Goal: Information Seeking & Learning: Learn about a topic

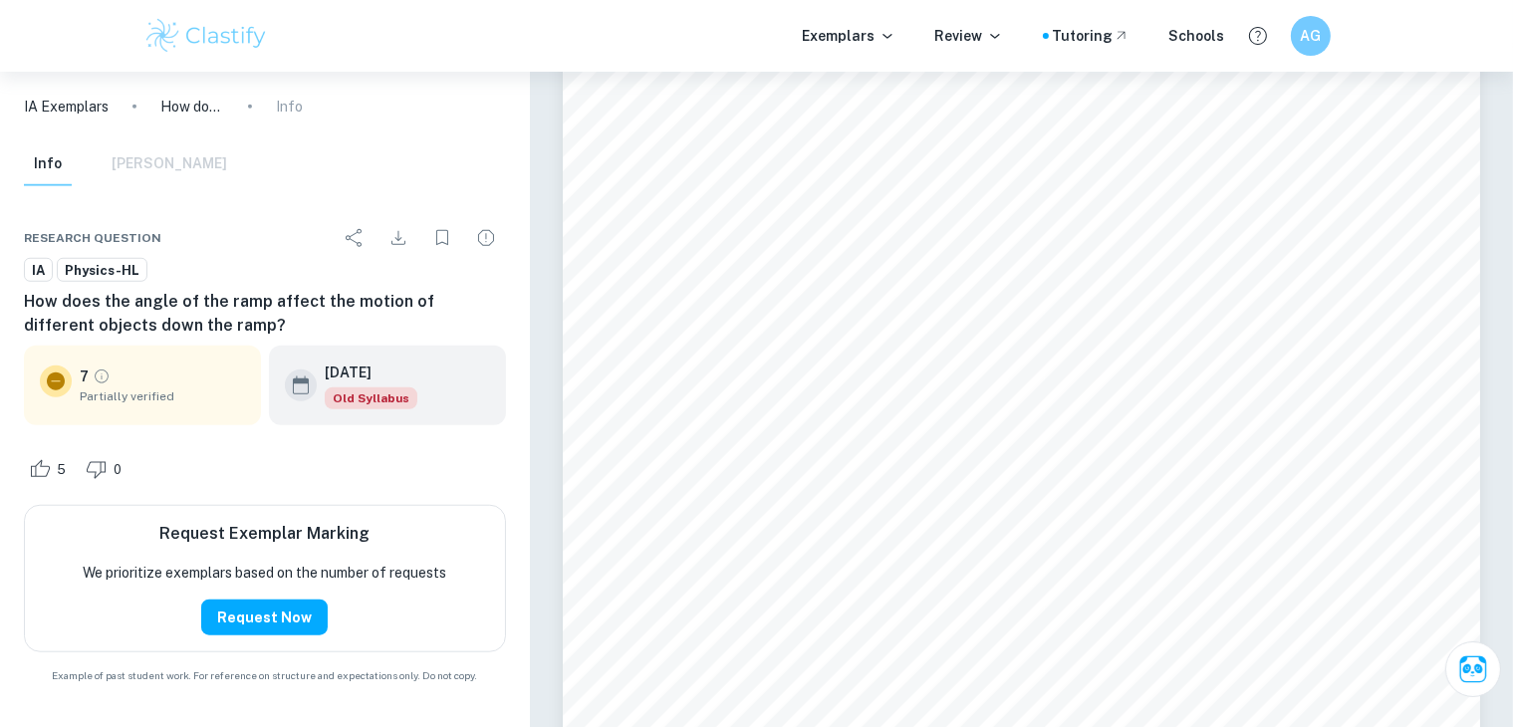
scroll to position [1594, 0]
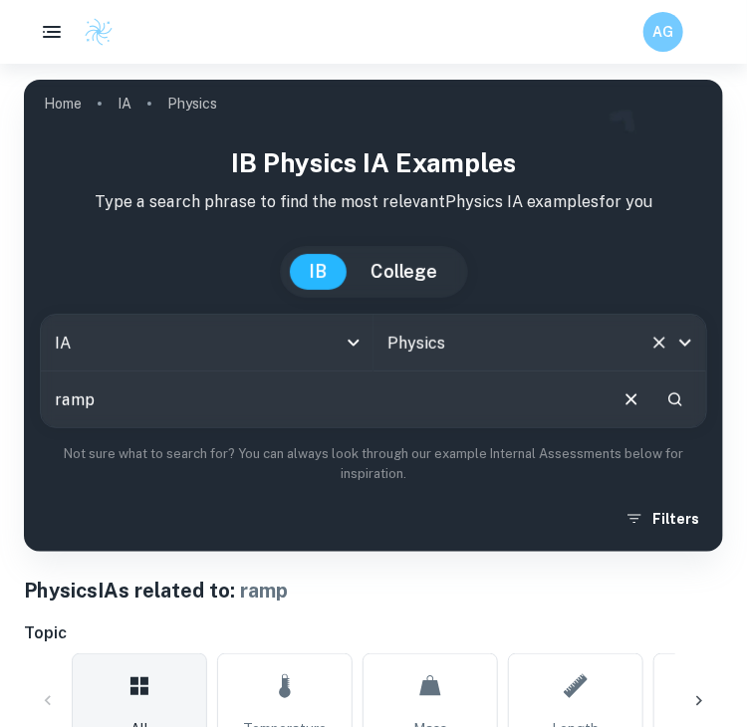
click at [414, 328] on input "Physics" at bounding box center [512, 343] width 259 height 38
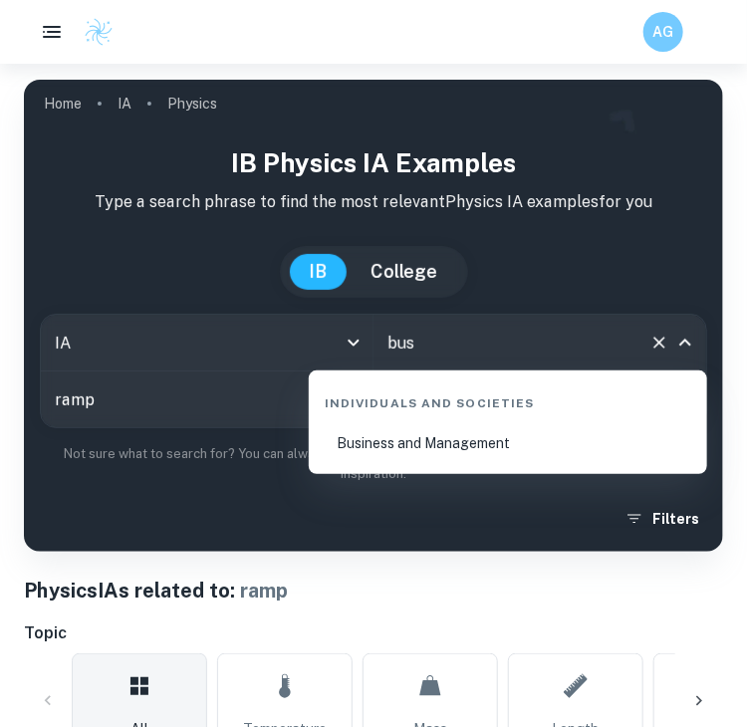
click at [529, 446] on li "Business and Management" at bounding box center [508, 443] width 383 height 46
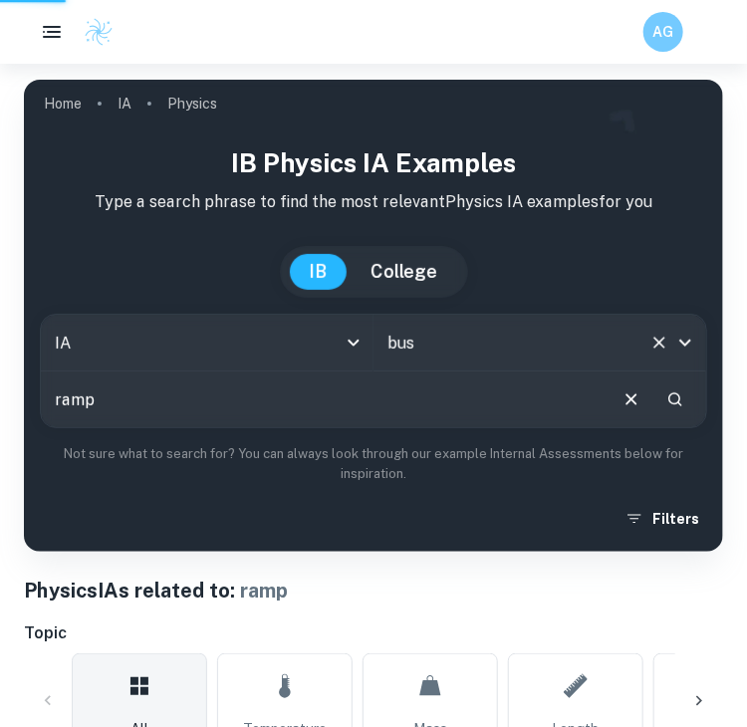
type input "Business and Management"
click at [605, 399] on input "ramp" at bounding box center [323, 400] width 564 height 56
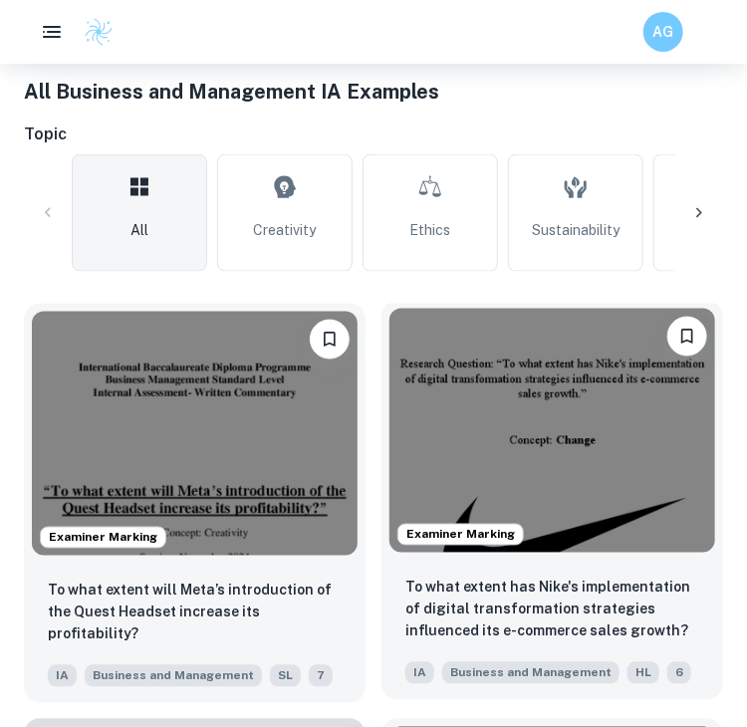
scroll to position [697, 0]
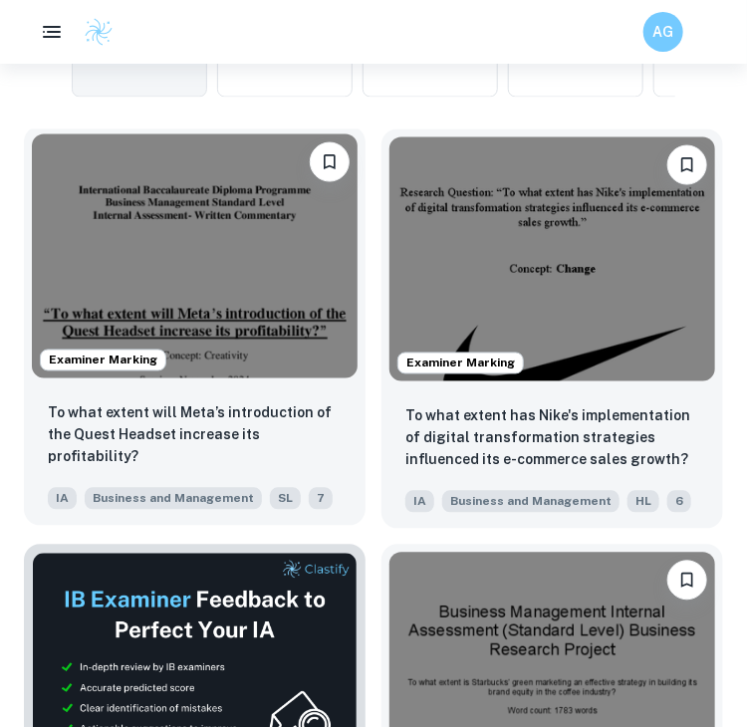
click at [151, 269] on img at bounding box center [195, 257] width 326 height 244
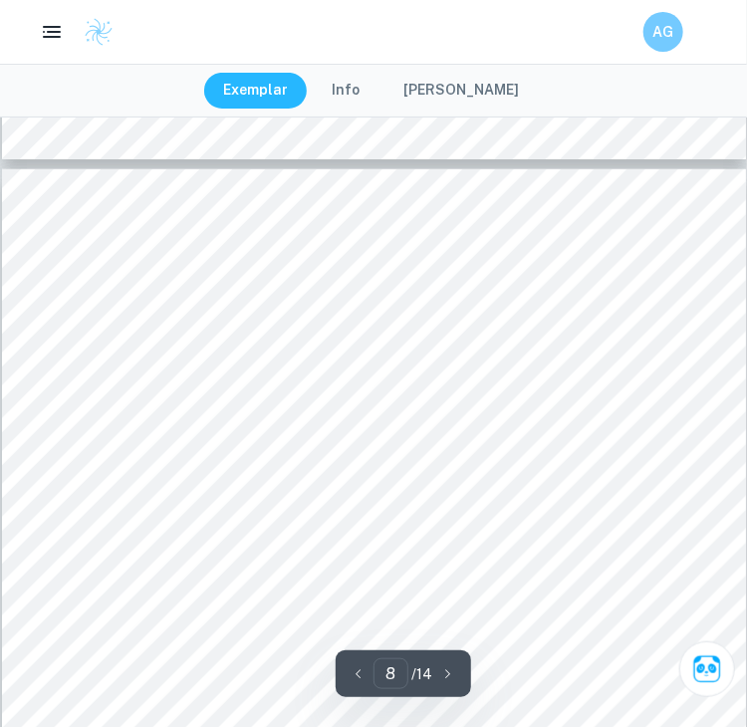
scroll to position [7472, 0]
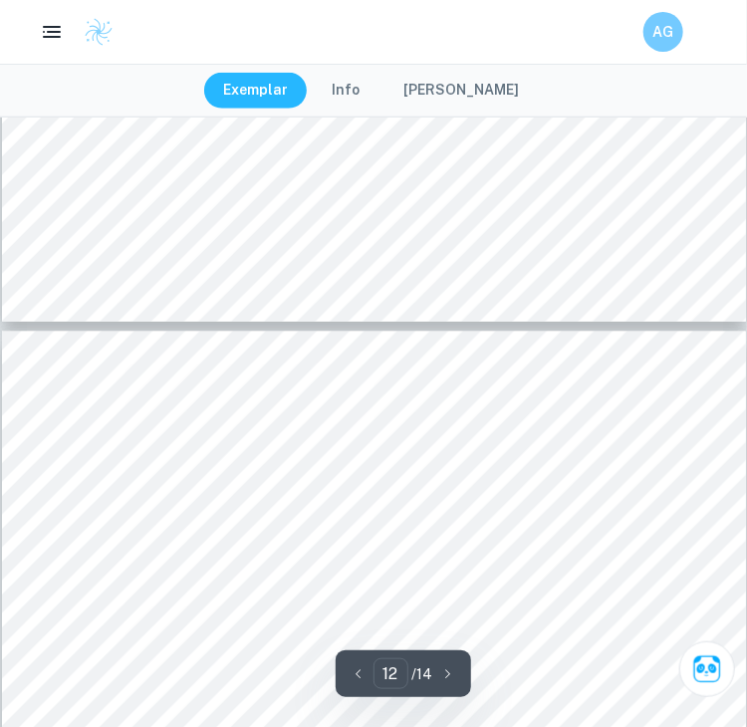
type input "11"
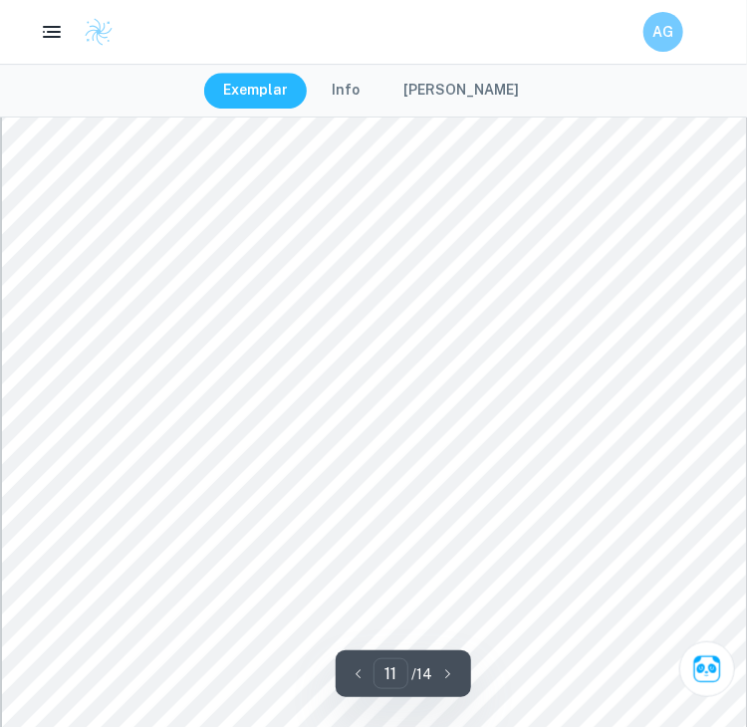
scroll to position [10860, 0]
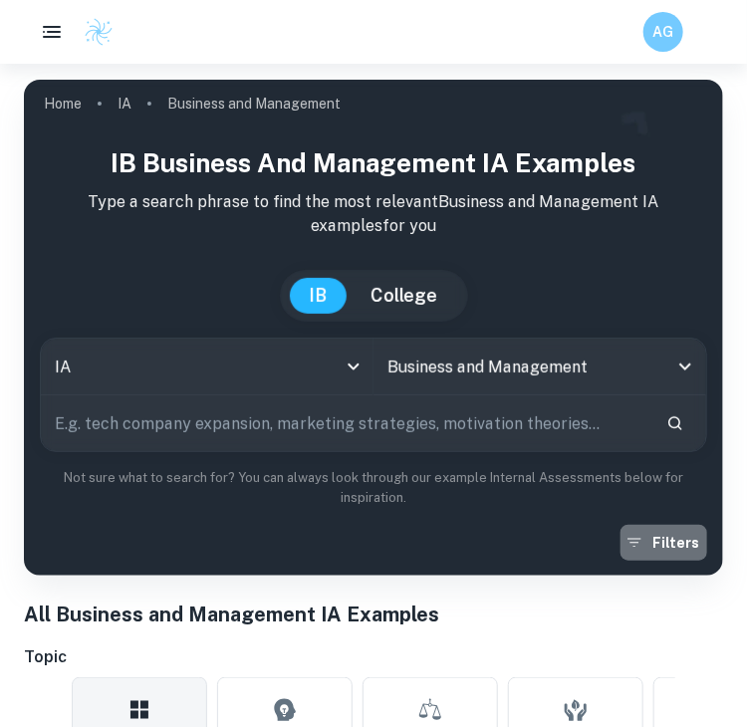
click at [677, 553] on button "Filters" at bounding box center [664, 543] width 87 height 36
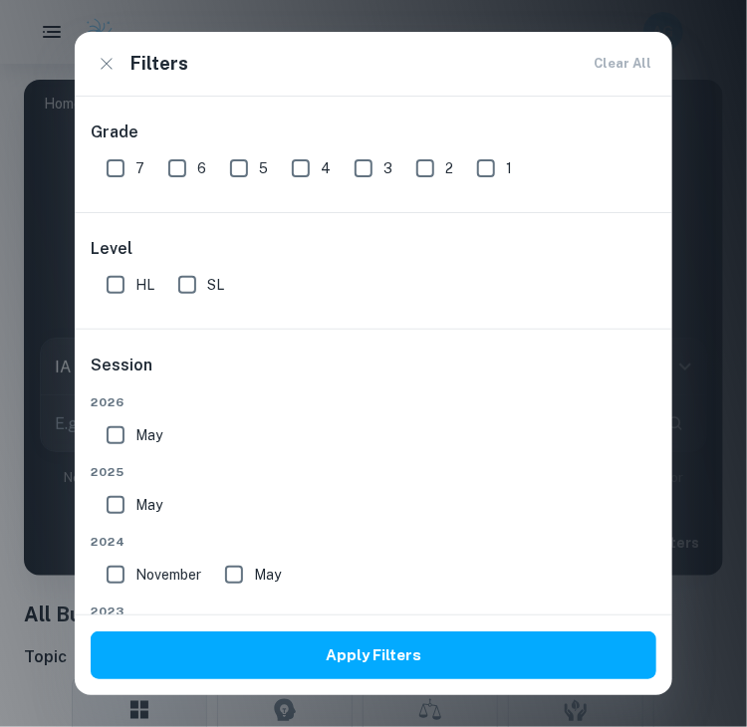
click at [108, 168] on input "7" at bounding box center [116, 168] width 40 height 40
checkbox input "true"
click at [182, 276] on input "SL" at bounding box center [187, 285] width 40 height 40
checkbox input "true"
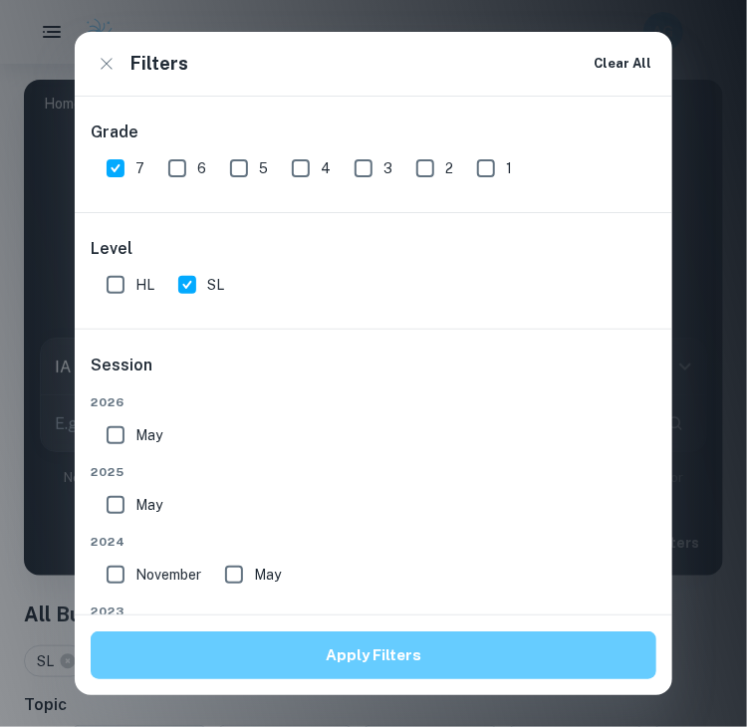
click at [381, 644] on button "Apply Filters" at bounding box center [374, 656] width 566 height 48
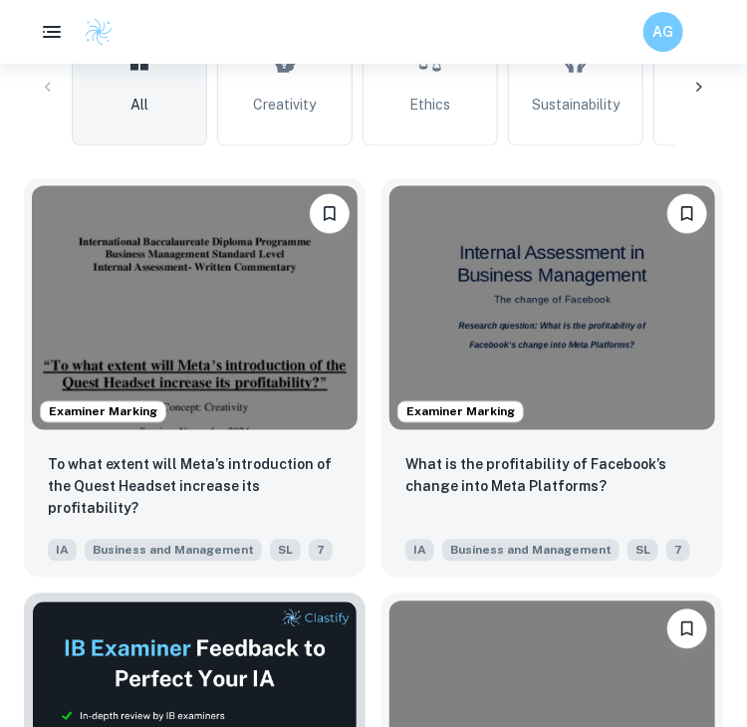
scroll to position [697, 0]
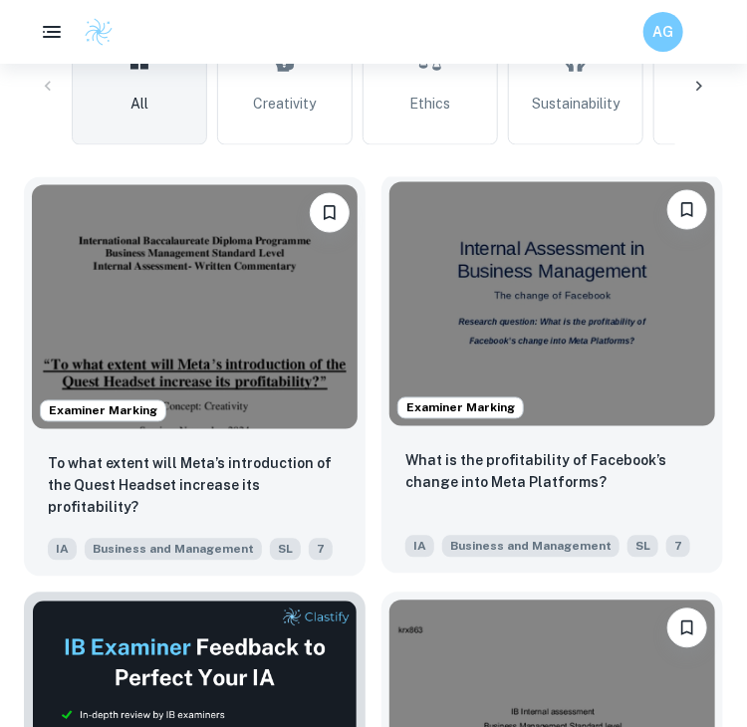
click at [442, 288] on img at bounding box center [553, 304] width 326 height 244
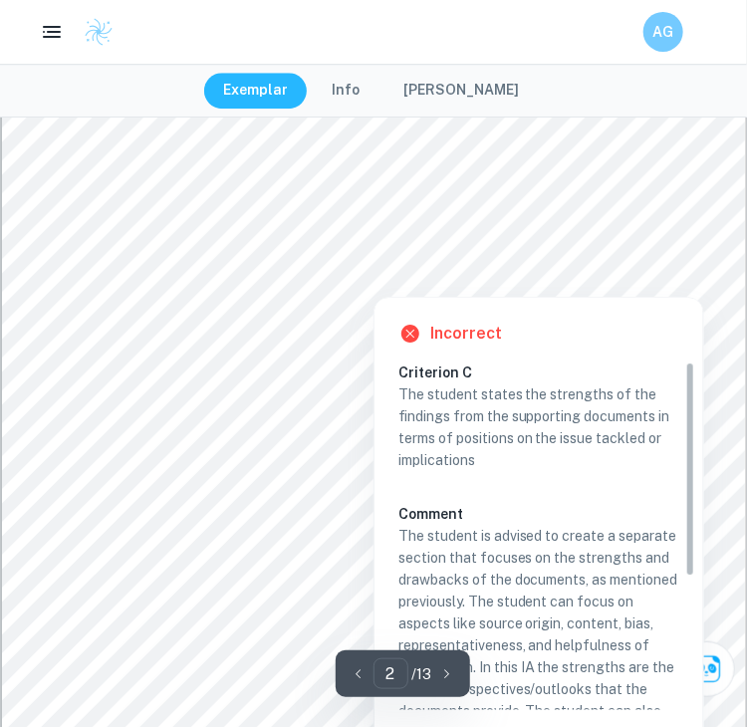
scroll to position [1395, 0]
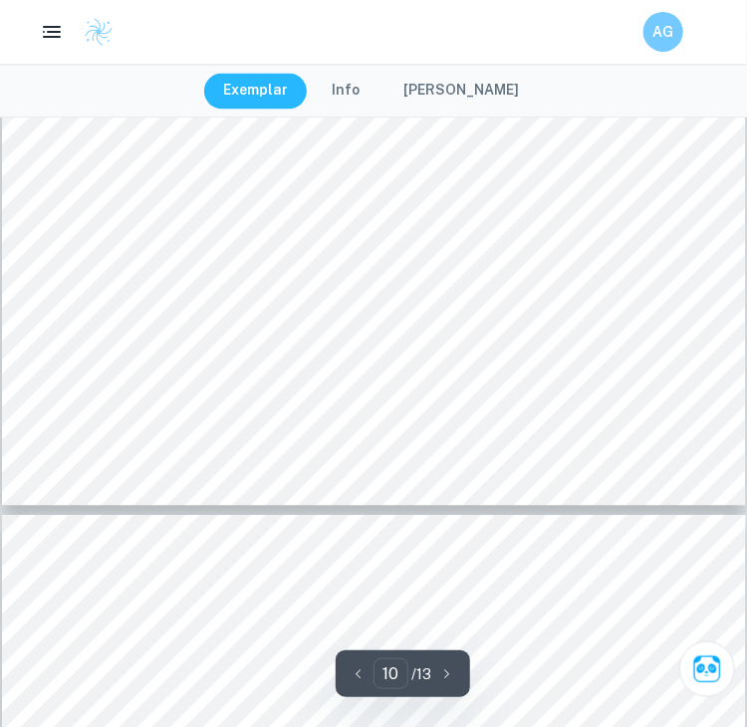
type input "11"
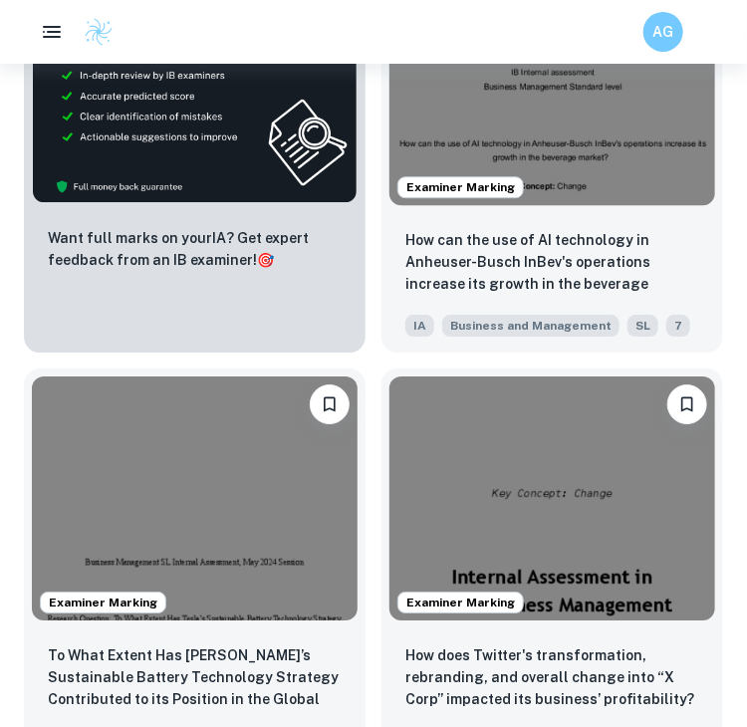
scroll to position [1395, 0]
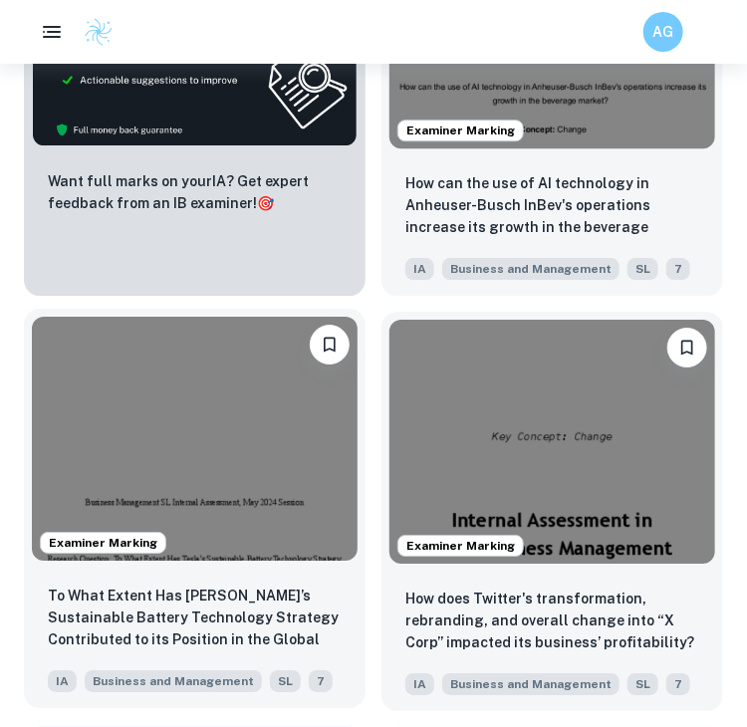
click at [326, 408] on img at bounding box center [195, 439] width 326 height 244
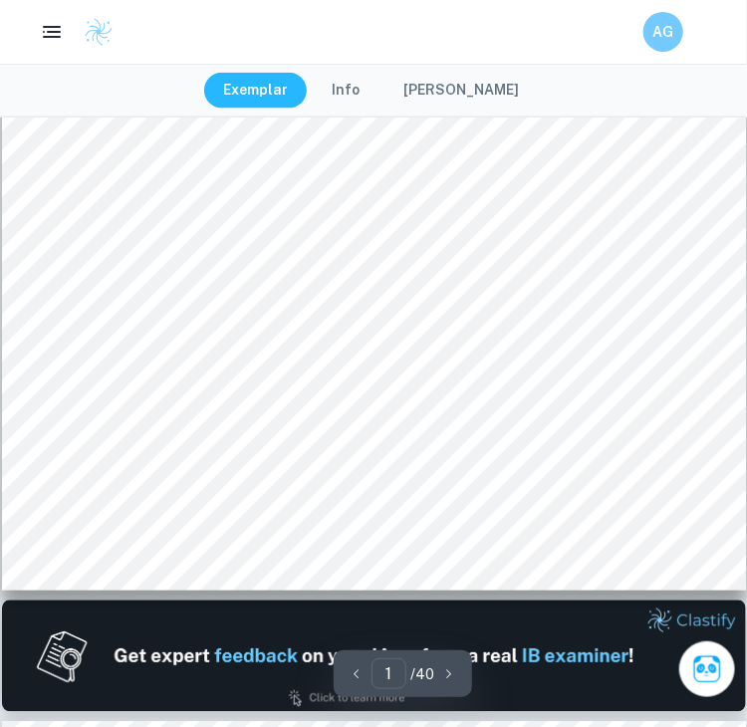
scroll to position [996, 0]
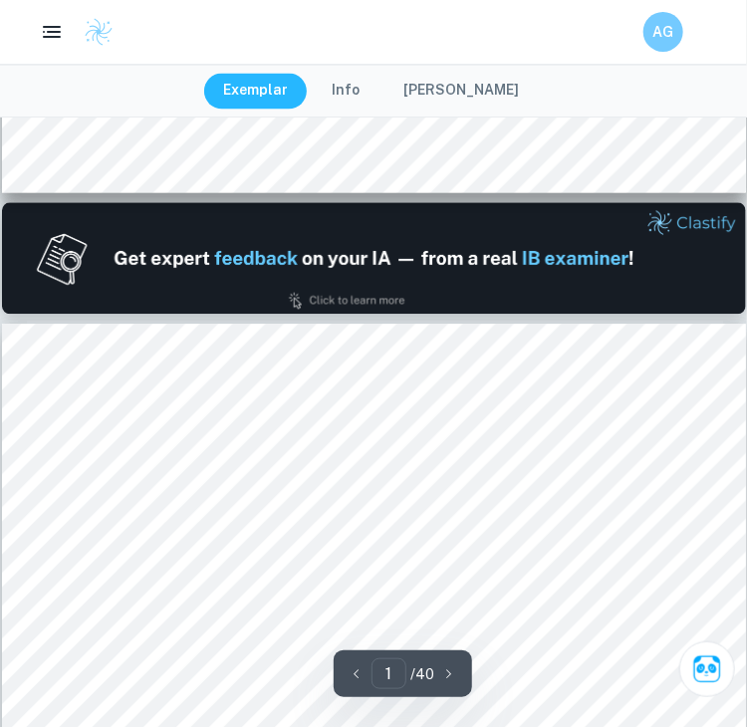
type input "2"
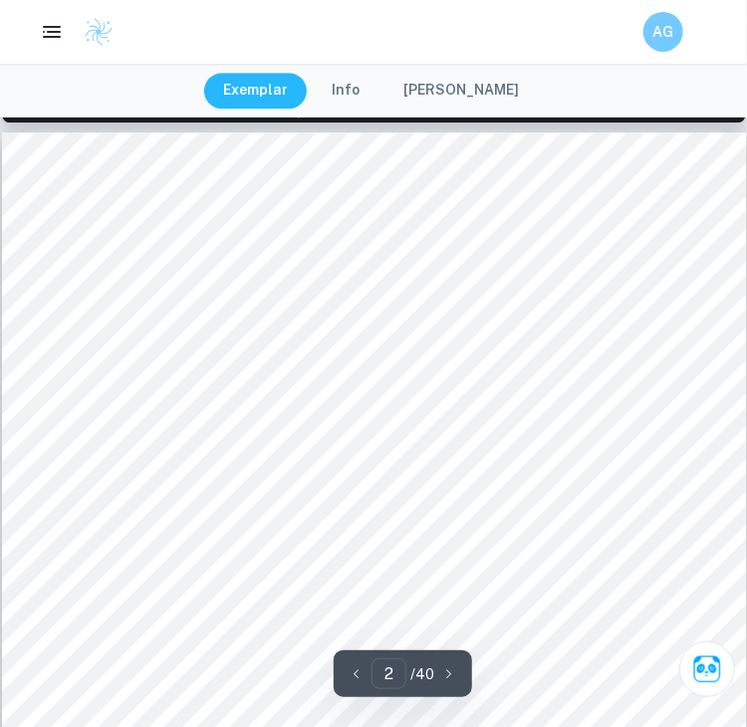
scroll to position [1196, 0]
